Goal: Book appointment/travel/reservation

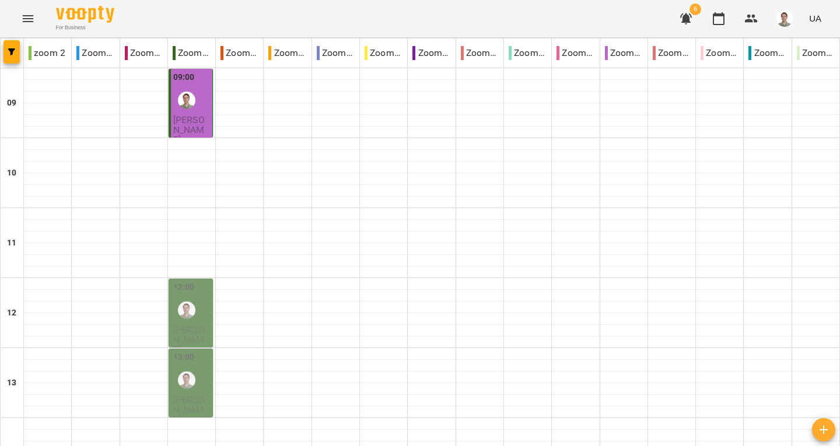
scroll to position [525, 0]
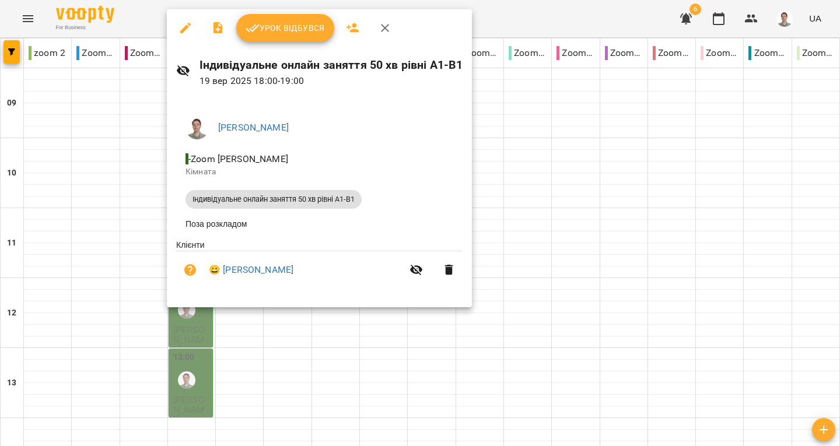
click at [384, 31] on icon "button" at bounding box center [385, 28] width 14 height 14
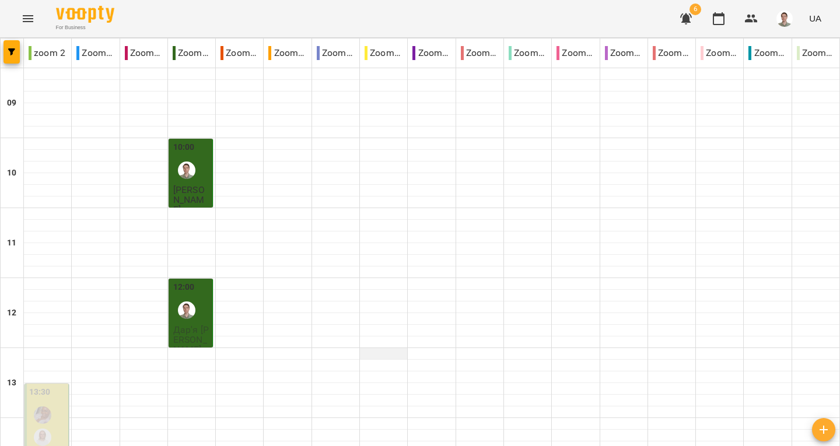
scroll to position [175, 0]
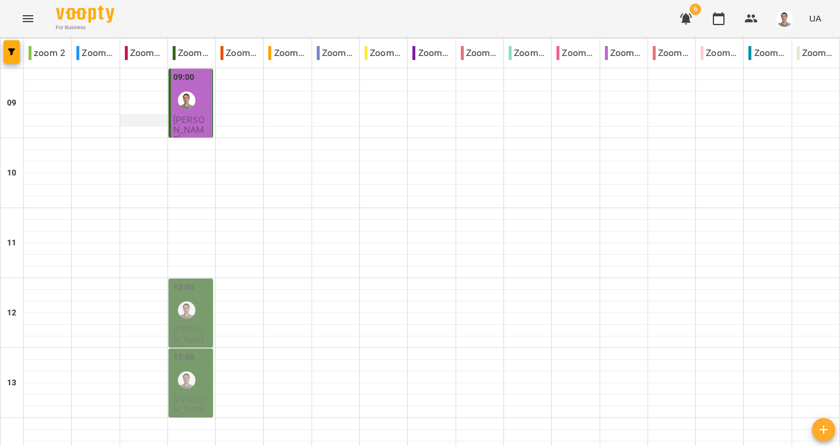
scroll to position [0, 0]
click at [205, 94] on div "09:00" at bounding box center [191, 92] width 37 height 43
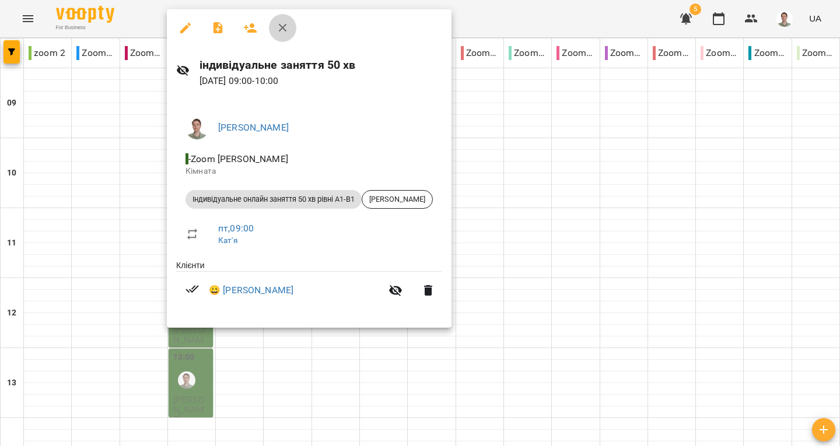
click at [280, 35] on button "button" at bounding box center [283, 28] width 28 height 28
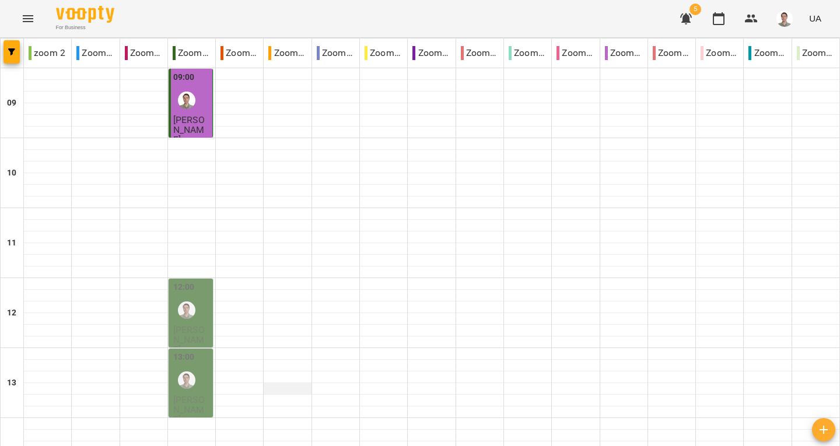
scroll to position [642, 0]
